Goal: Find specific page/section: Find specific page/section

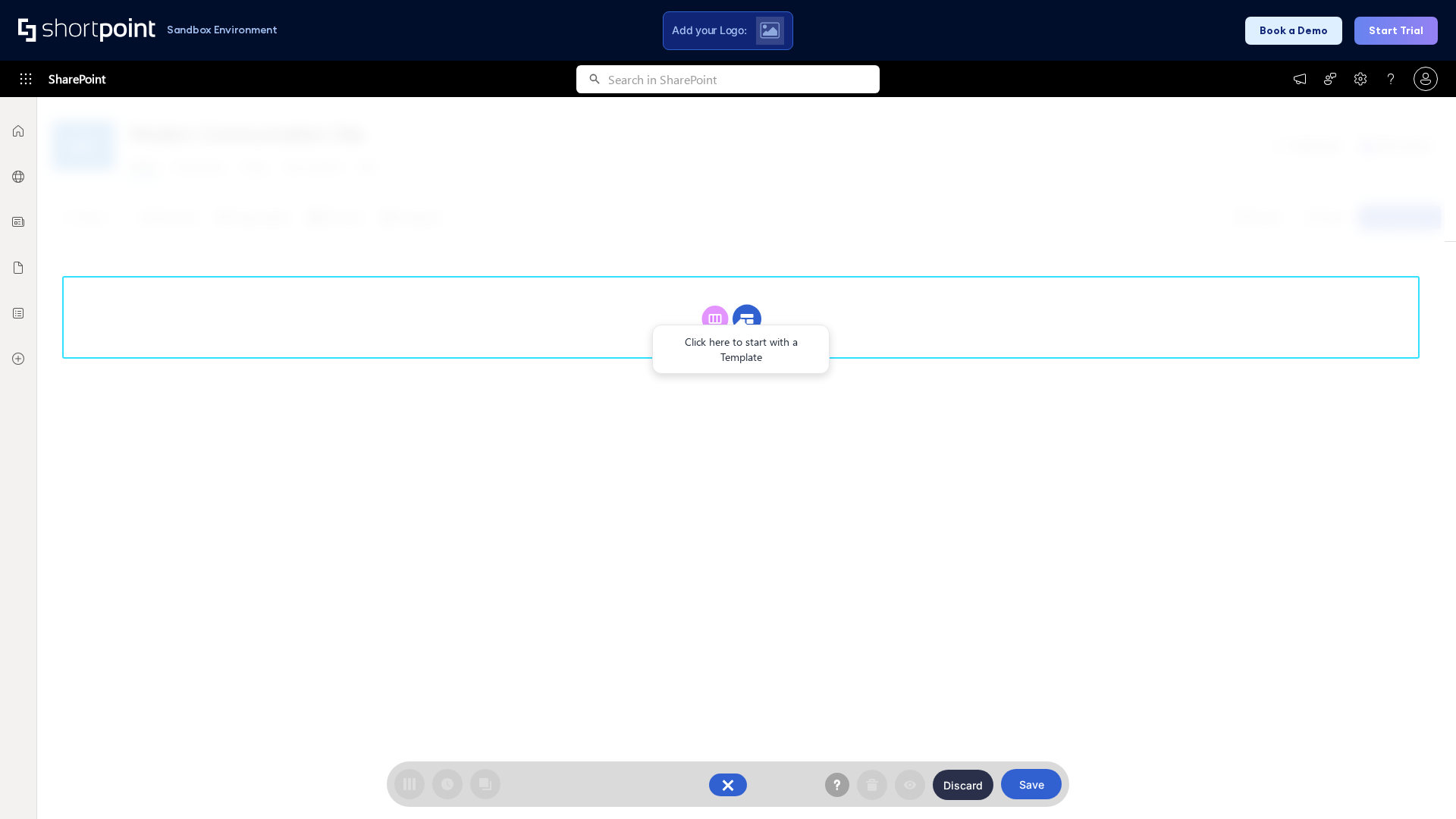
click at [747, 319] on circle at bounding box center [747, 319] width 29 height 29
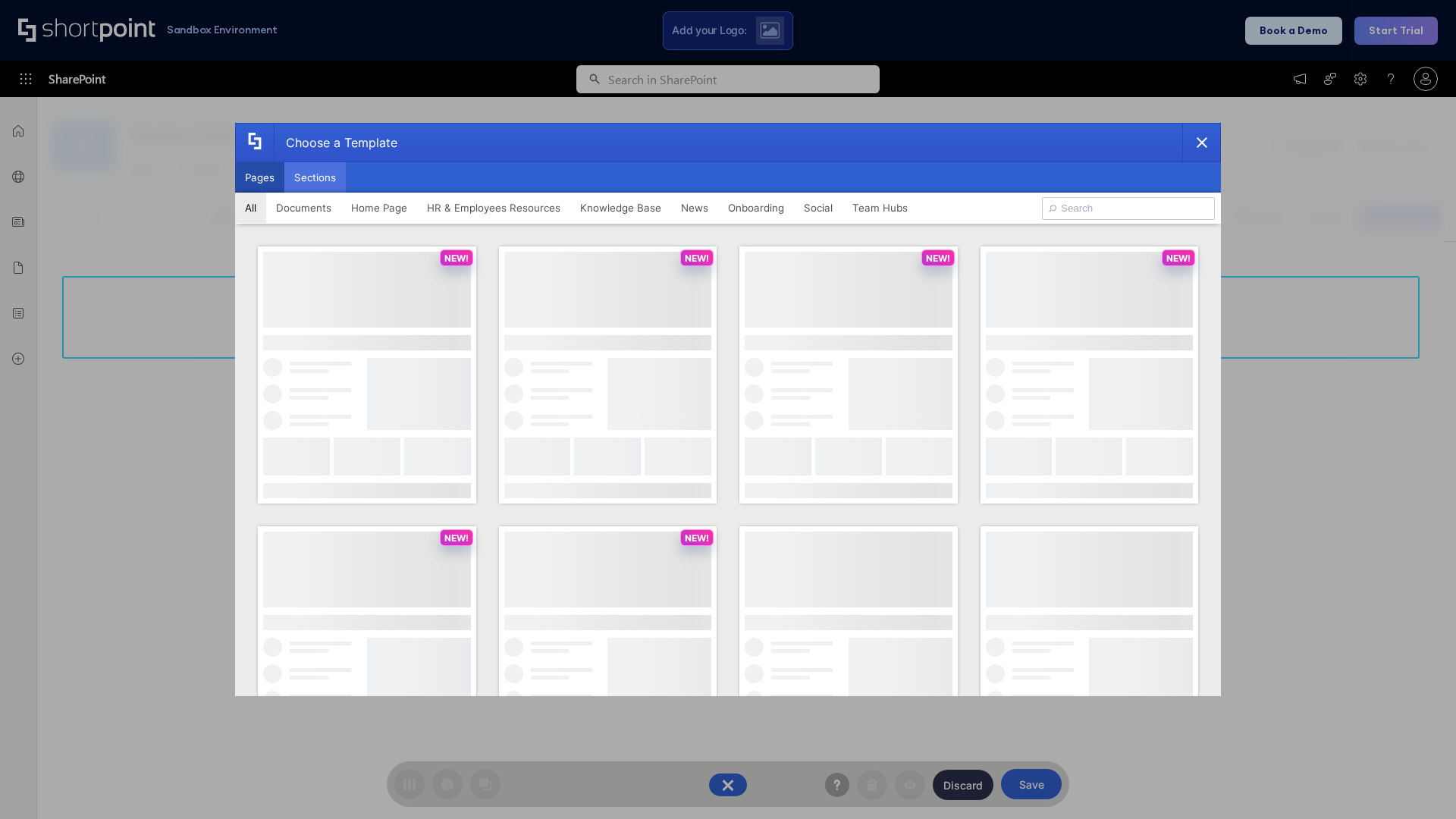
click at [315, 178] on button "Sections" at bounding box center [315, 178] width 62 height 30
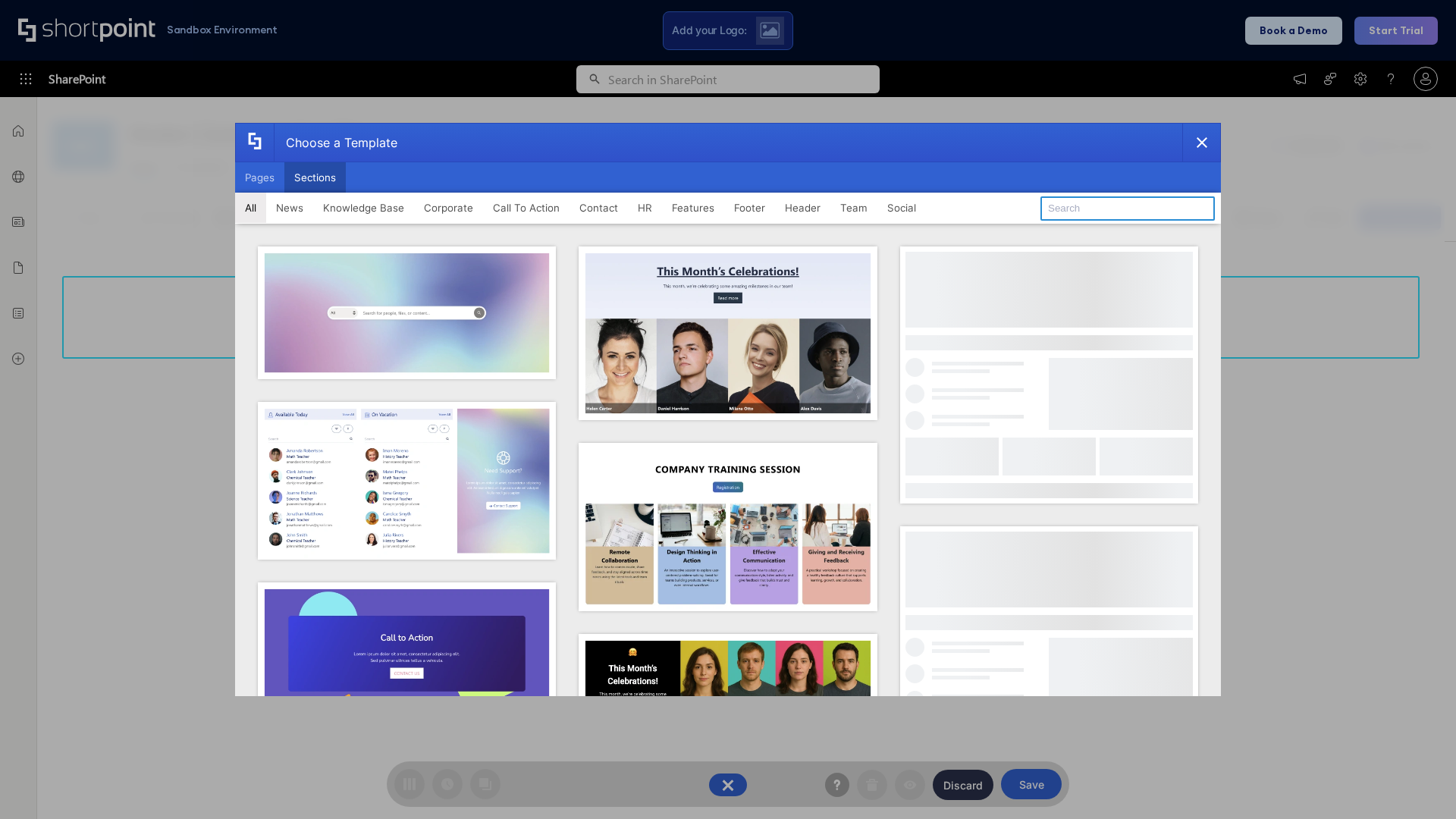
type input "Paralax Cta"
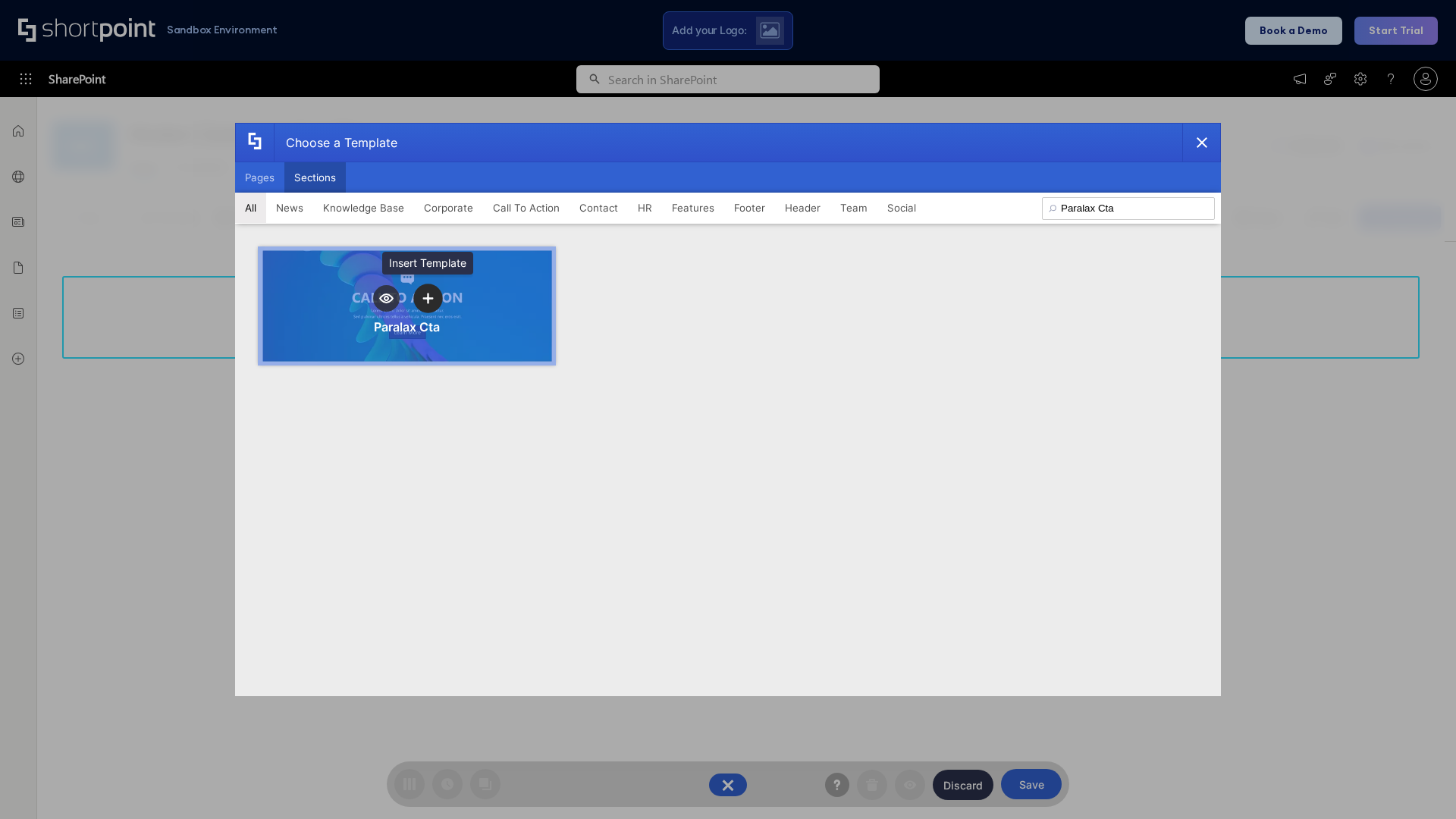
click at [428, 298] on icon "template selector" at bounding box center [427, 298] width 10 height 10
